Goal: Feedback & Contribution: Leave review/rating

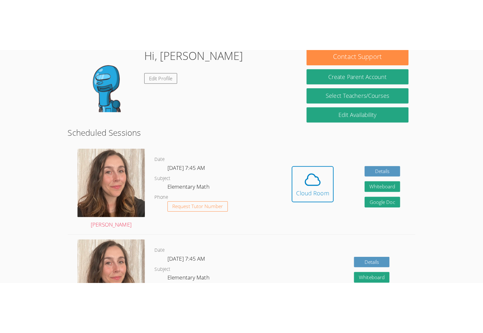
scroll to position [119, 0]
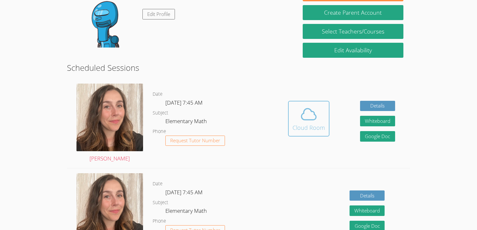
click at [301, 123] on div "Cloud Room" at bounding box center [308, 127] width 32 height 9
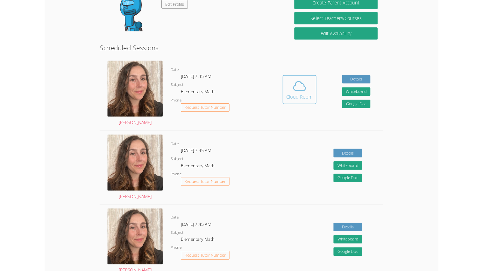
scroll to position [0, 0]
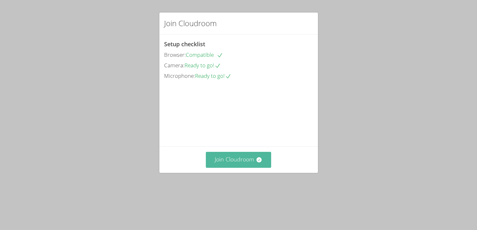
click at [221, 167] on button "Join Cloudroom" at bounding box center [238, 160] width 65 height 16
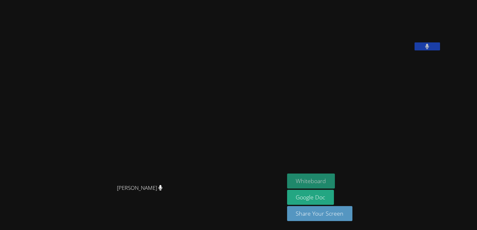
click at [335, 176] on button "Whiteboard" at bounding box center [311, 180] width 48 height 15
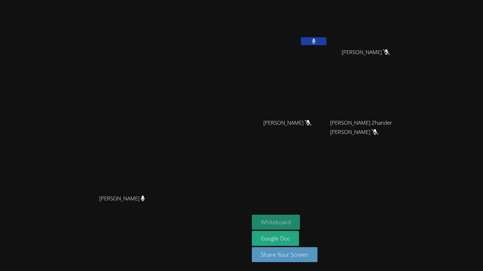
click at [300, 220] on button "Whiteboard" at bounding box center [276, 222] width 48 height 15
click at [300, 221] on button "Whiteboard" at bounding box center [276, 222] width 48 height 15
click at [300, 220] on button "Whiteboard" at bounding box center [276, 222] width 48 height 15
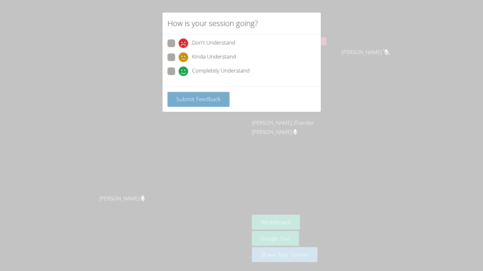
click at [208, 101] on span "Submit Feedback" at bounding box center [198, 99] width 45 height 8
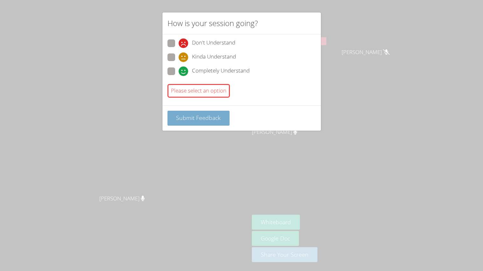
click at [204, 119] on span "Submit Feedback" at bounding box center [198, 118] width 45 height 8
click at [191, 118] on span "Submit Feedback" at bounding box center [198, 118] width 45 height 8
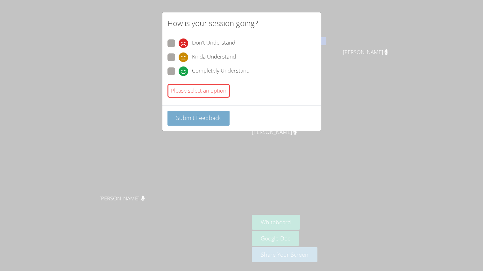
click at [191, 118] on span "Submit Feedback" at bounding box center [198, 118] width 45 height 8
click at [201, 65] on div "Don't Understand Kinda Understand Completely Understand" at bounding box center [241, 58] width 148 height 39
click at [200, 68] on span "Completely Understand" at bounding box center [221, 72] width 58 height 10
click at [184, 68] on input "Completely Understand" at bounding box center [181, 70] width 5 height 5
radio input "true"
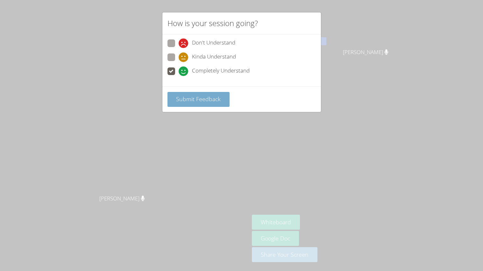
click at [204, 103] on button "Submit Feedback" at bounding box center [198, 99] width 62 height 15
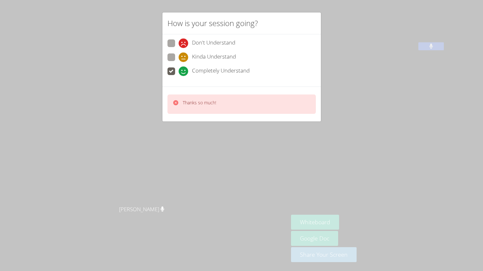
click at [195, 117] on div "Thanks so much!" at bounding box center [241, 104] width 159 height 35
